Goal: Information Seeking & Learning: Learn about a topic

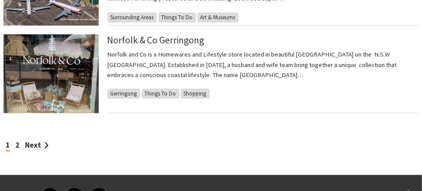
scroll to position [997, 0]
click at [38, 143] on link "Next" at bounding box center [37, 145] width 24 height 10
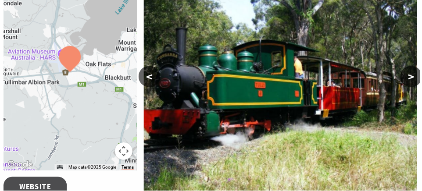
scroll to position [180, 0]
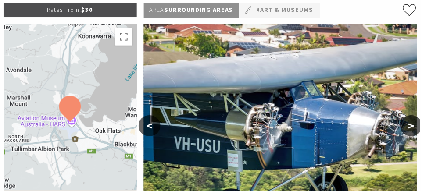
scroll to position [198, 0]
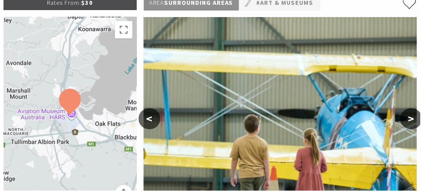
click at [415, 109] on button ">" at bounding box center [413, 119] width 22 height 21
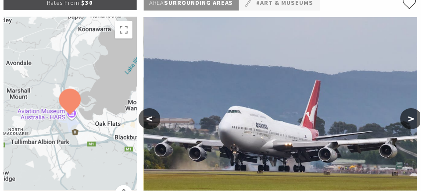
click at [416, 109] on button ">" at bounding box center [413, 119] width 22 height 21
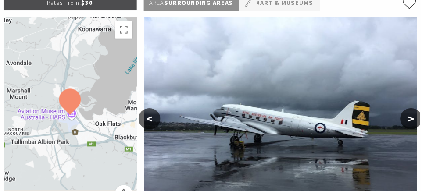
click at [413, 109] on button ">" at bounding box center [413, 119] width 22 height 21
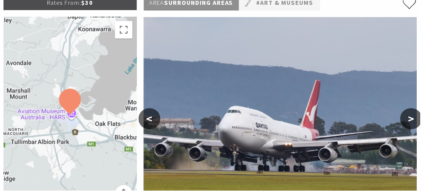
click at [415, 109] on button ">" at bounding box center [413, 119] width 22 height 21
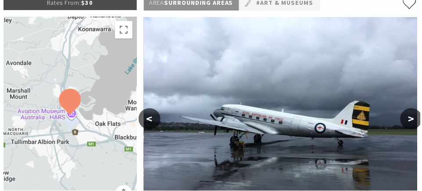
click at [416, 109] on button ">" at bounding box center [413, 119] width 22 height 21
click at [414, 109] on button ">" at bounding box center [413, 119] width 22 height 21
click at [412, 109] on button ">" at bounding box center [413, 119] width 22 height 21
click at [416, 109] on button ">" at bounding box center [413, 119] width 22 height 21
click at [414, 109] on button ">" at bounding box center [413, 119] width 22 height 21
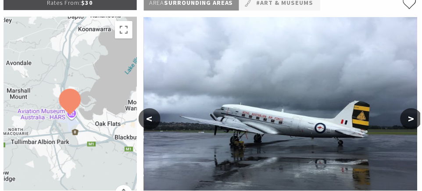
click at [416, 109] on button ">" at bounding box center [413, 119] width 22 height 21
click at [151, 109] on button "<" at bounding box center [150, 119] width 22 height 21
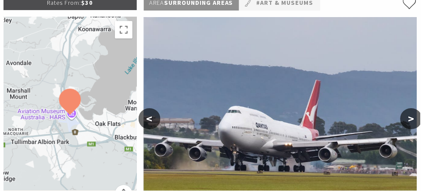
click at [150, 109] on button "<" at bounding box center [150, 119] width 22 height 21
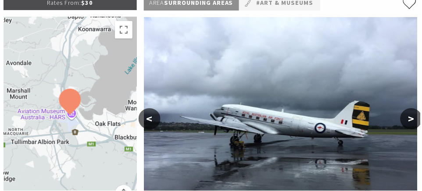
click at [152, 109] on button "<" at bounding box center [150, 119] width 22 height 21
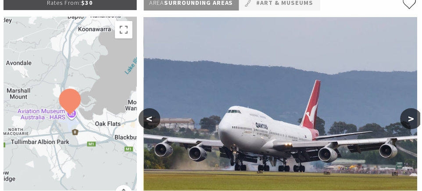
click at [151, 109] on button "<" at bounding box center [150, 119] width 22 height 21
click at [152, 109] on button "<" at bounding box center [150, 119] width 22 height 21
click at [151, 109] on button "<" at bounding box center [150, 119] width 22 height 21
click at [152, 109] on button "<" at bounding box center [150, 119] width 22 height 21
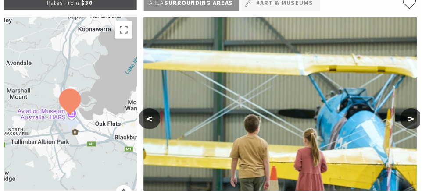
click at [152, 109] on button "<" at bounding box center [150, 119] width 22 height 21
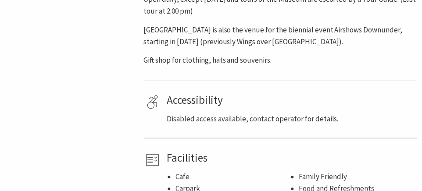
scroll to position [855, 0]
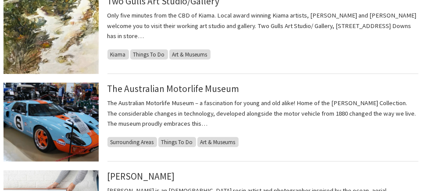
scroll to position [424, 0]
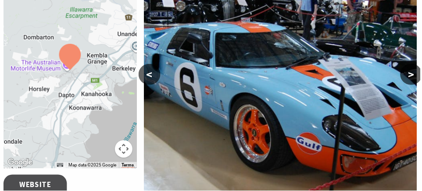
scroll to position [184, 0]
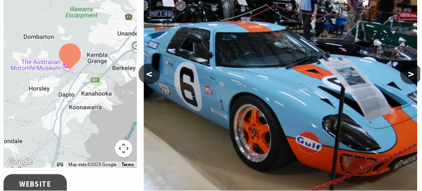
click at [415, 76] on button ">" at bounding box center [413, 74] width 22 height 21
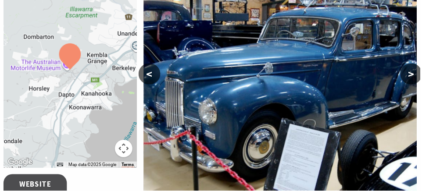
click at [415, 75] on button ">" at bounding box center [413, 74] width 22 height 21
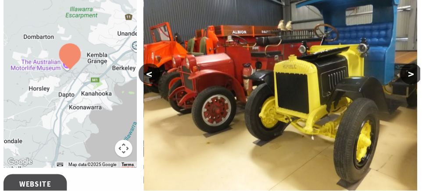
click at [414, 77] on button ">" at bounding box center [413, 74] width 22 height 21
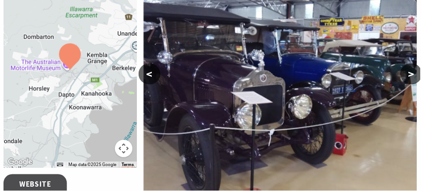
click at [416, 71] on button ">" at bounding box center [413, 74] width 22 height 21
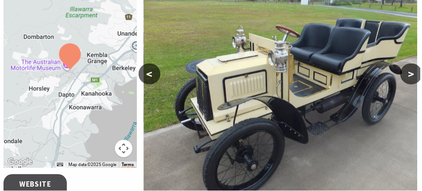
click at [415, 74] on button ">" at bounding box center [413, 74] width 22 height 21
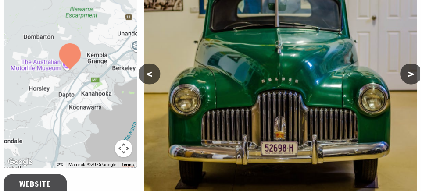
click at [420, 78] on button ">" at bounding box center [413, 74] width 22 height 21
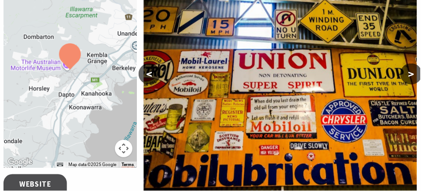
scroll to position [168, 0]
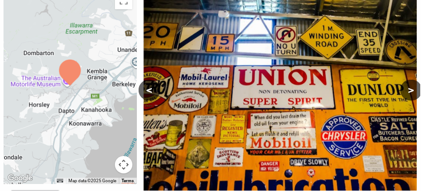
click at [414, 88] on button ">" at bounding box center [413, 90] width 22 height 21
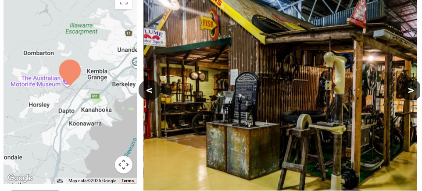
click at [415, 88] on button ">" at bounding box center [413, 90] width 22 height 21
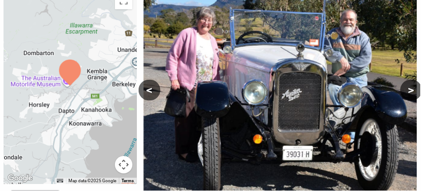
click at [416, 91] on button ">" at bounding box center [413, 90] width 22 height 21
click at [416, 90] on button ">" at bounding box center [413, 90] width 22 height 21
click at [415, 91] on button ">" at bounding box center [413, 90] width 22 height 21
click at [414, 91] on button ">" at bounding box center [413, 90] width 22 height 21
click at [414, 90] on button ">" at bounding box center [413, 90] width 22 height 21
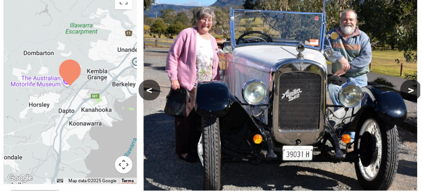
click at [151, 88] on button "<" at bounding box center [150, 90] width 22 height 21
click at [151, 89] on button "<" at bounding box center [150, 90] width 22 height 21
click at [150, 89] on button "<" at bounding box center [150, 90] width 22 height 21
click at [152, 84] on button "<" at bounding box center [150, 90] width 22 height 21
click at [153, 83] on button "<" at bounding box center [150, 90] width 22 height 21
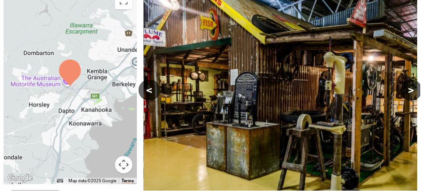
click at [151, 85] on button "<" at bounding box center [150, 90] width 22 height 21
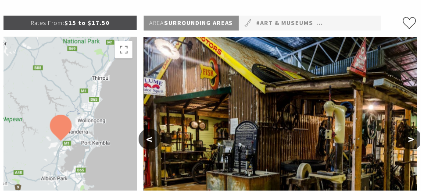
scroll to position [116, 0]
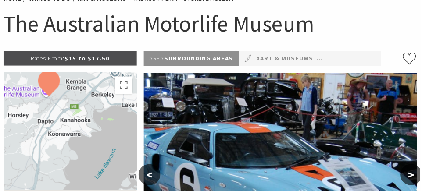
scroll to position [83, 0]
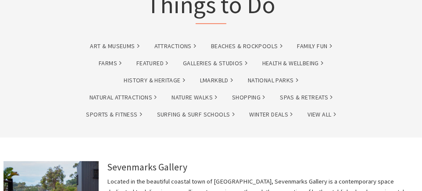
scroll to position [78, 0]
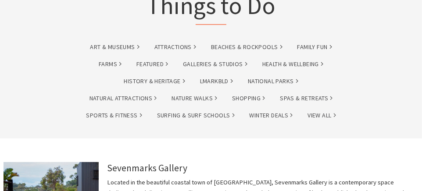
click at [182, 49] on link "Attractions" at bounding box center [176, 47] width 42 height 10
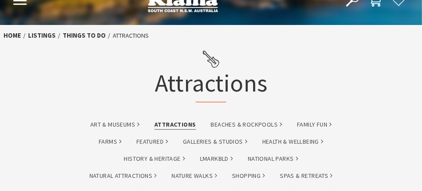
click at [259, 127] on link "Beaches & Rockpools" at bounding box center [247, 125] width 72 height 10
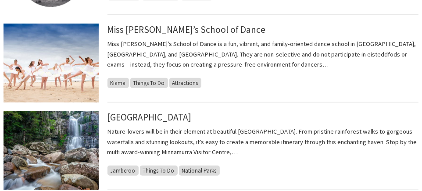
click at [13, 131] on img at bounding box center [51, 151] width 95 height 79
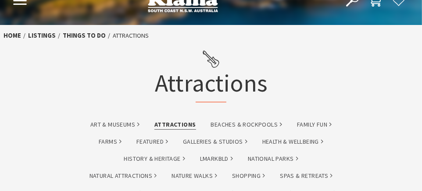
scroll to position [23, 0]
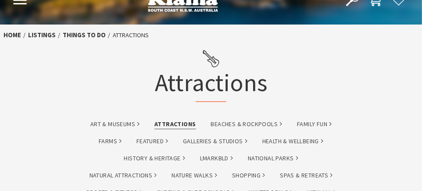
click at [265, 126] on link "Beaches & Rockpools" at bounding box center [247, 124] width 72 height 10
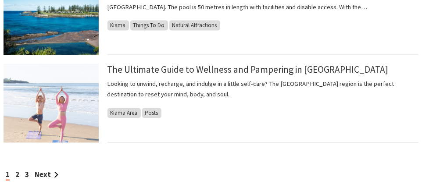
scroll to position [813, 0]
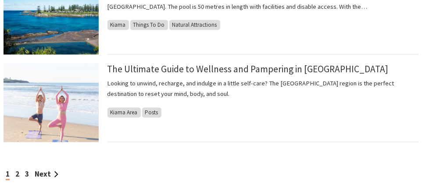
click at [41, 176] on link "Next" at bounding box center [47, 175] width 24 height 10
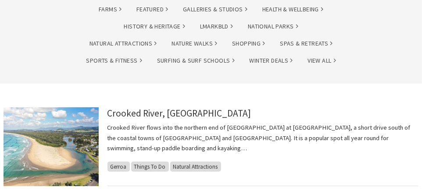
scroll to position [156, 0]
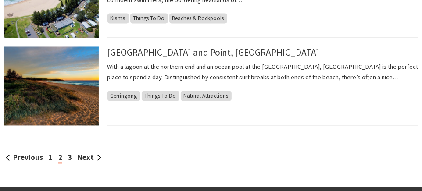
click at [86, 156] on link "Next" at bounding box center [90, 158] width 24 height 10
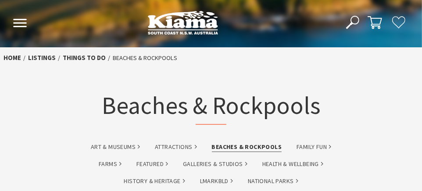
click at [177, 143] on link "Attractions" at bounding box center [176, 147] width 42 height 10
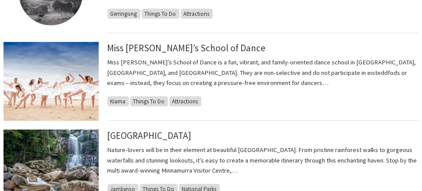
scroll to position [392, 0]
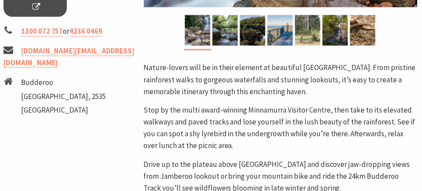
scroll to position [376, 0]
